Goal: Information Seeking & Learning: Compare options

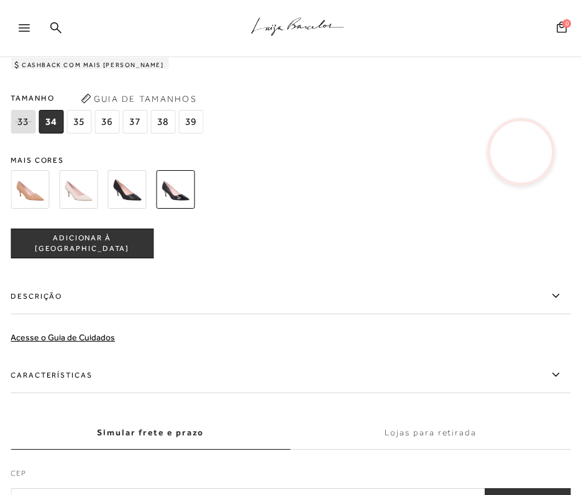
scroll to position [1181, 0]
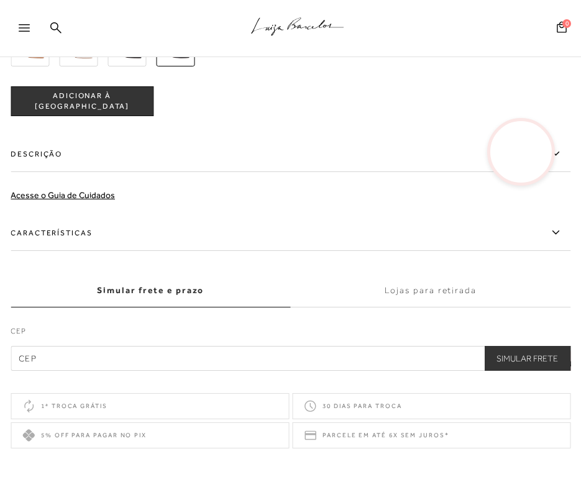
click at [59, 248] on label "Características" at bounding box center [291, 233] width 560 height 36
click at [0, 0] on input "Características" at bounding box center [0, 0] width 0 height 0
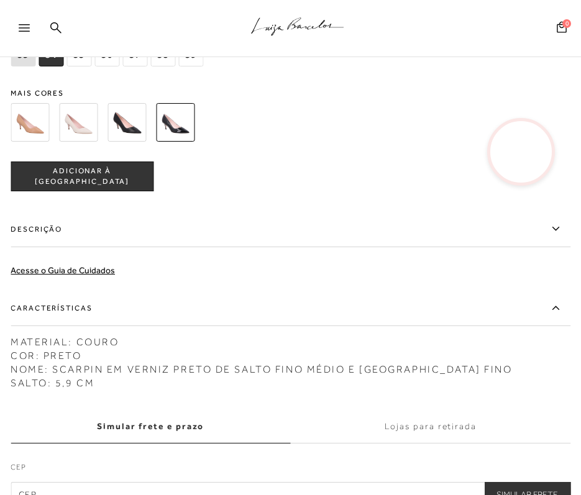
scroll to position [932, 0]
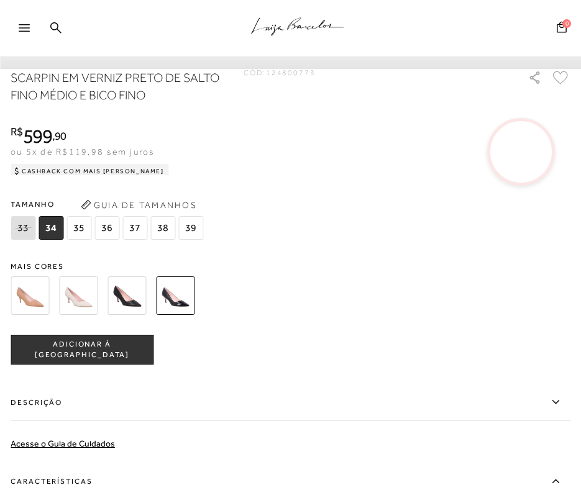
click at [119, 310] on img at bounding box center [127, 296] width 39 height 39
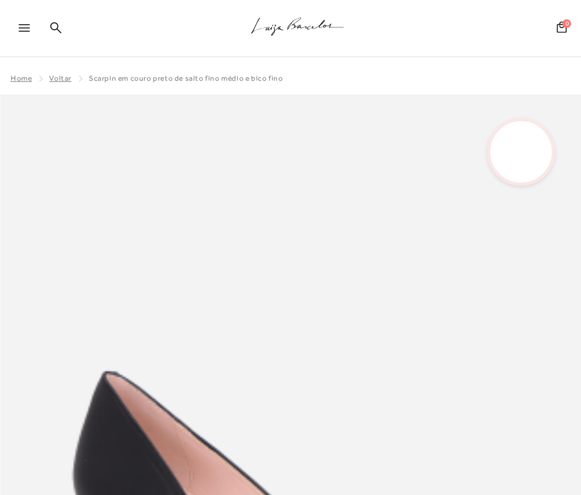
scroll to position [249, 0]
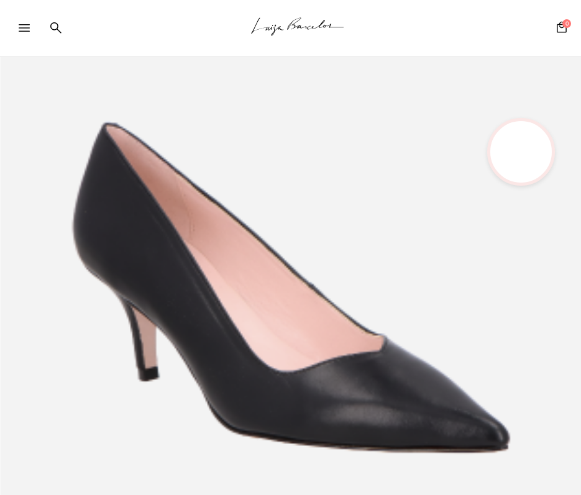
click at [433, 172] on img at bounding box center [290, 282] width 581 height 871
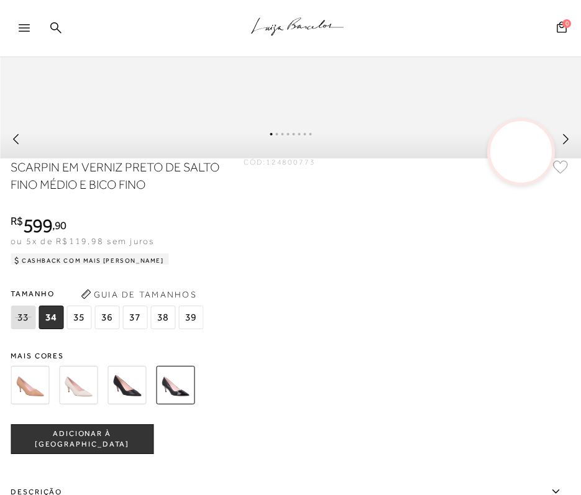
scroll to position [932, 0]
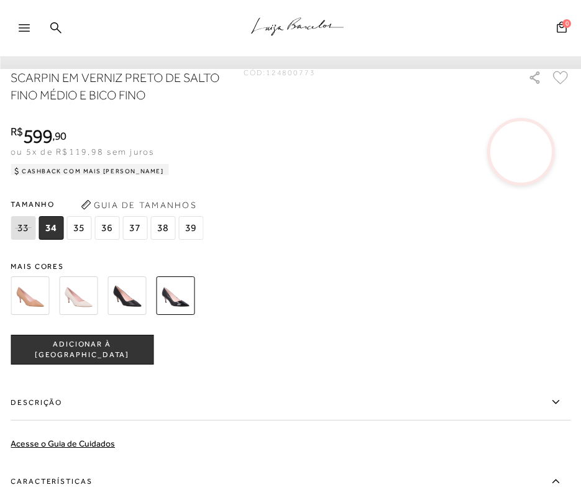
click at [50, 296] on div at bounding box center [304, 296] width 594 height 46
click at [59, 302] on img at bounding box center [78, 296] width 39 height 39
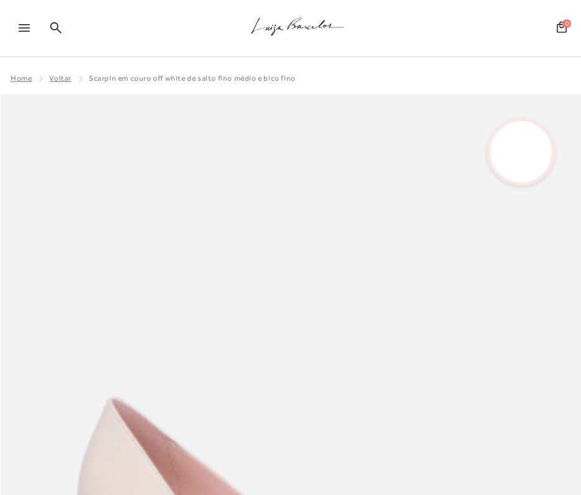
scroll to position [249, 0]
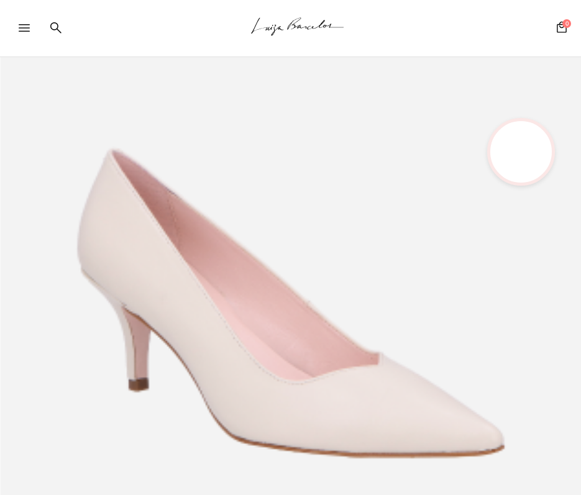
click at [482, 267] on img at bounding box center [290, 282] width 581 height 871
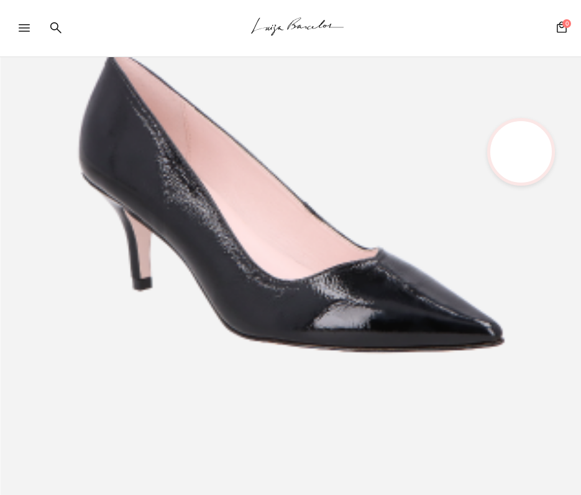
scroll to position [497, 0]
